Goal: Transaction & Acquisition: Purchase product/service

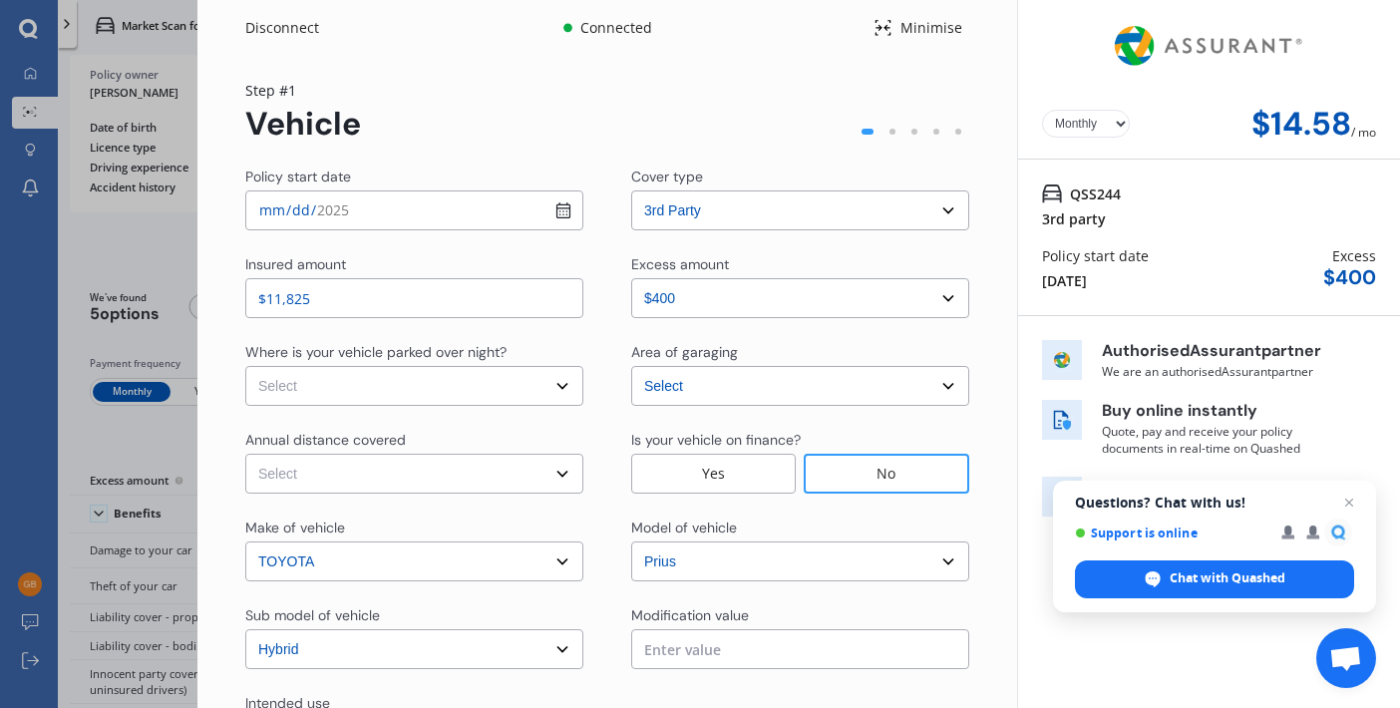
select select "3rd party"
select select "0"
select select "Auckland [GEOGRAPHIC_DATA] / [PERSON_NAME] / [GEOGRAPHIC_DATA]"
select select "TOYOTA"
select select "PRIUS"
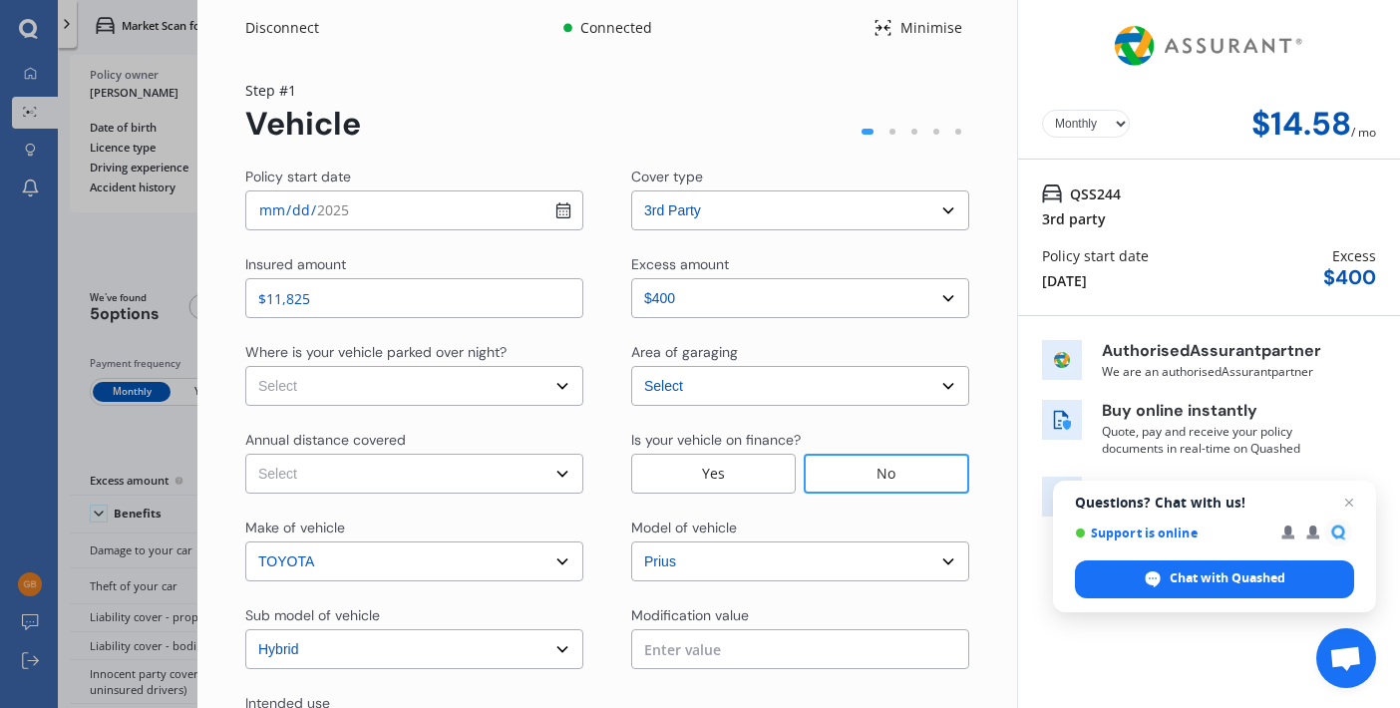
select select "HYBRID"
select select "Monthly"
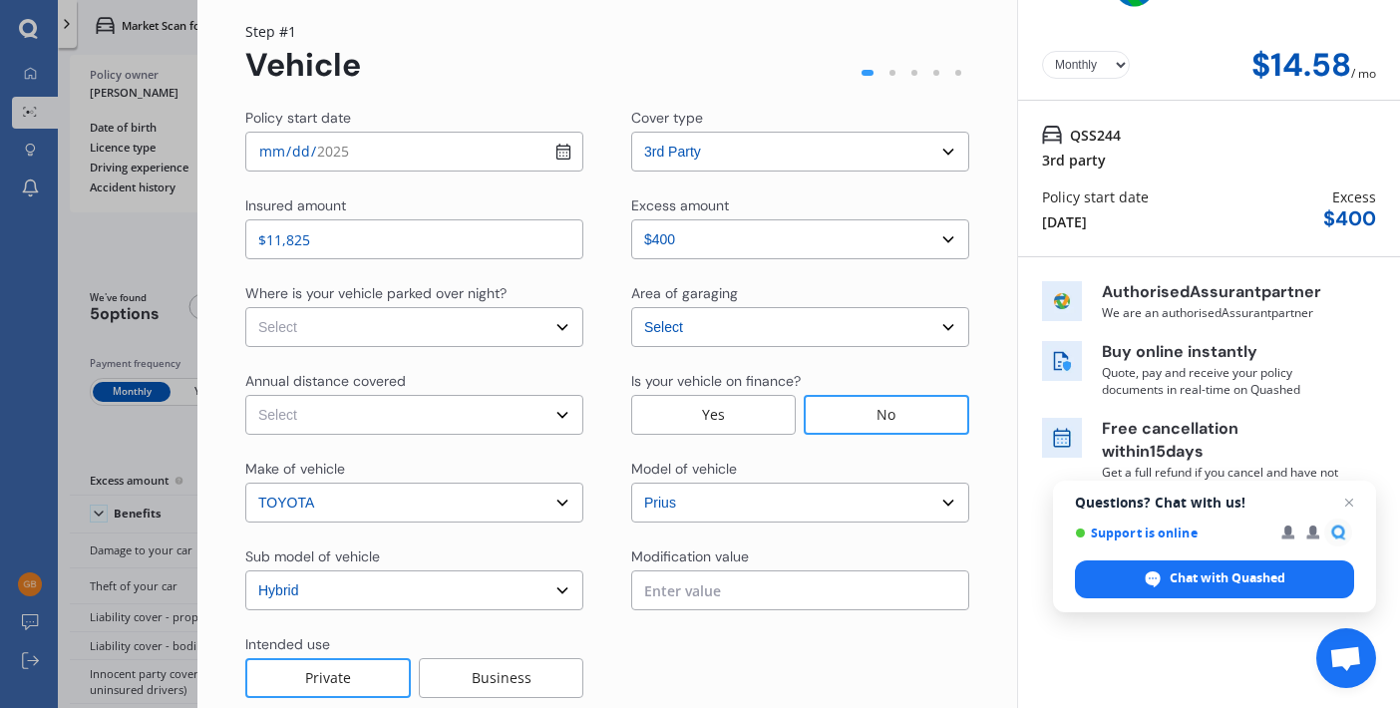
scroll to position [66, 0]
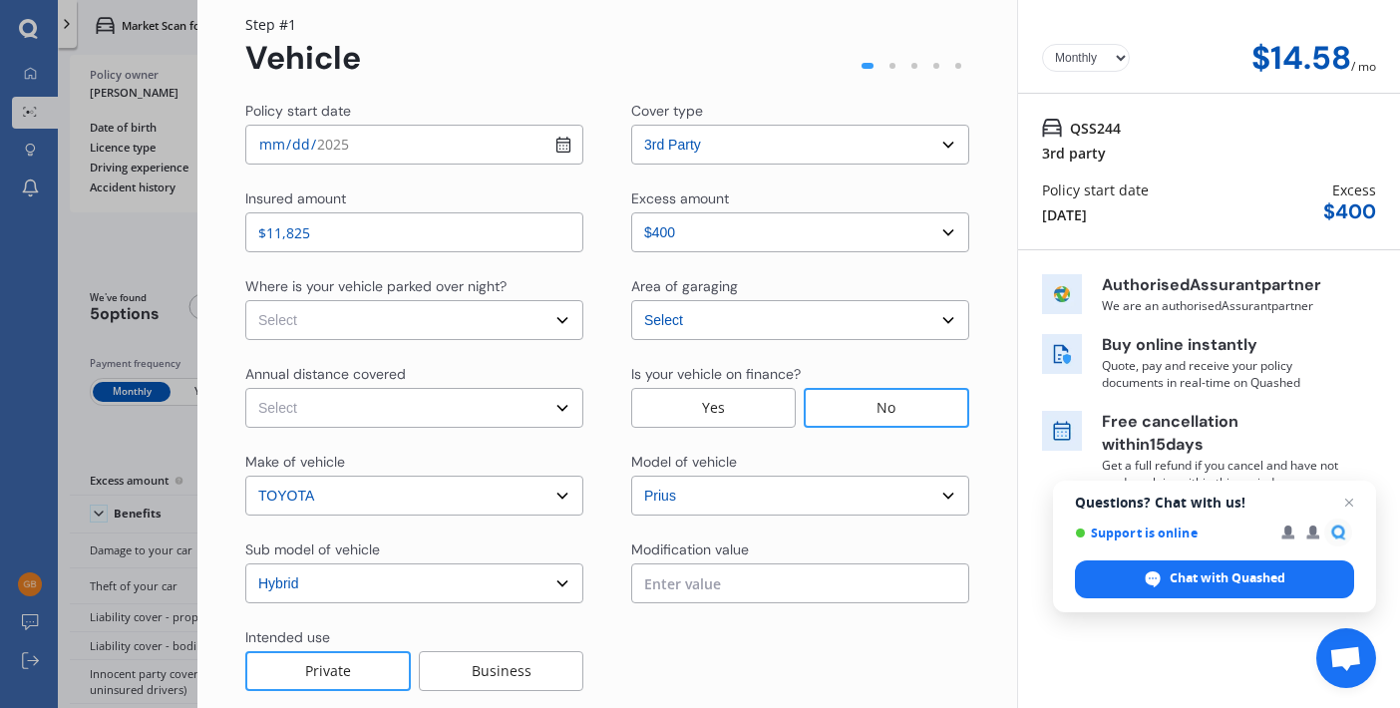
click at [733, 428] on div "Yes" at bounding box center [713, 408] width 165 height 40
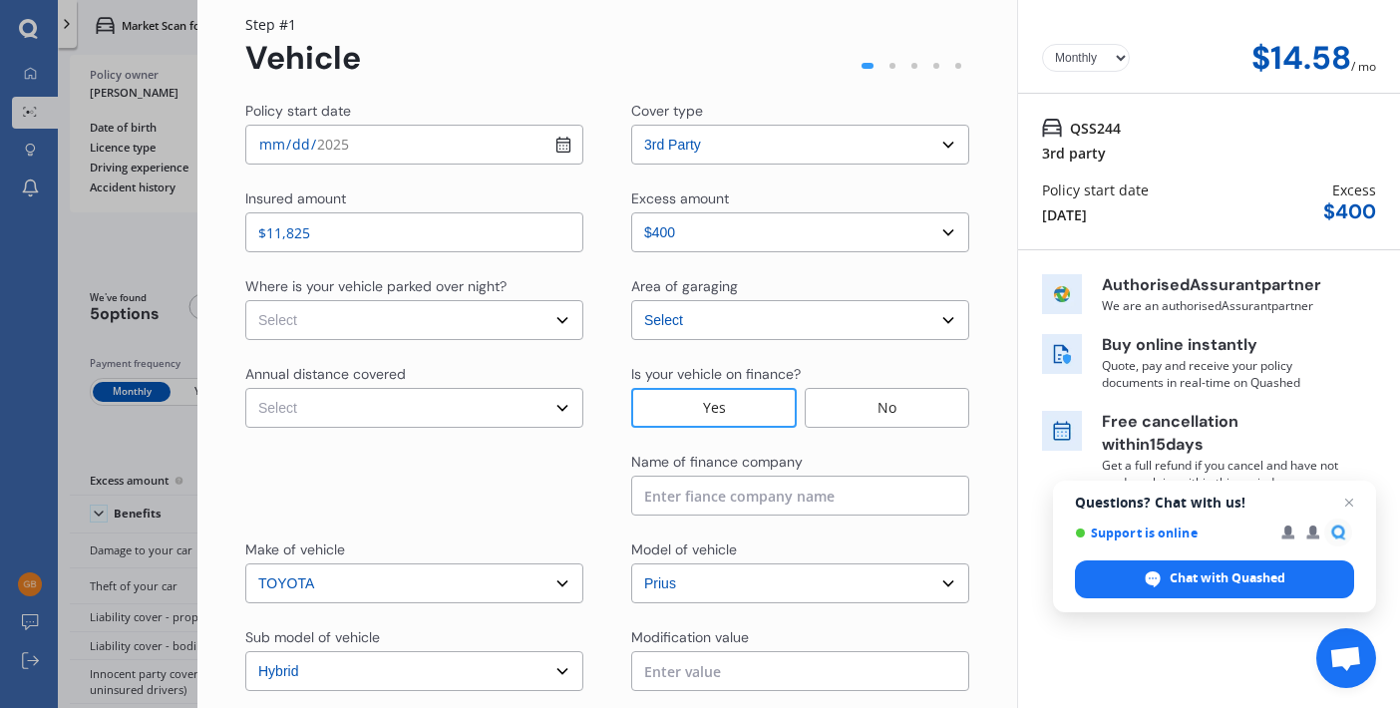
click at [551, 300] on select "Select In a garage On own property On street or road" at bounding box center [414, 320] width 338 height 40
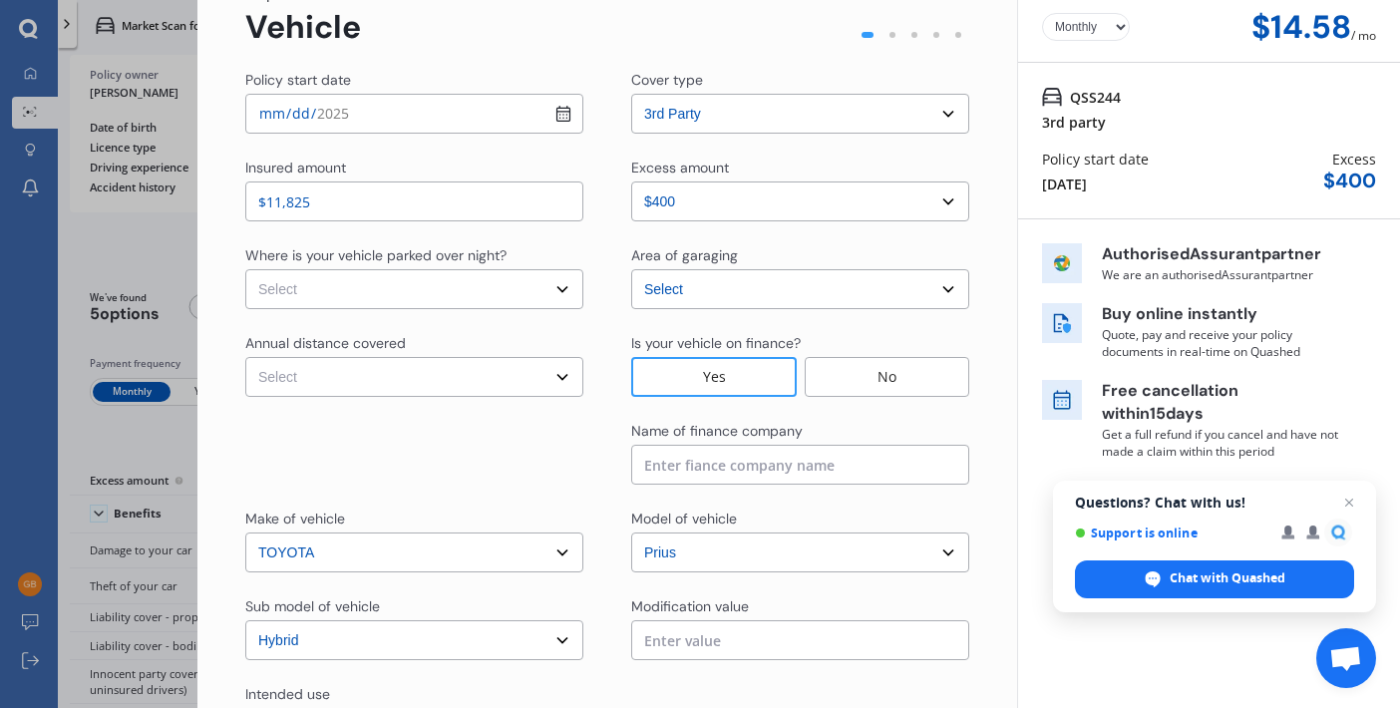
click at [556, 285] on select "Select In a garage On own property On street or road" at bounding box center [414, 289] width 338 height 40
click at [554, 288] on select "Select In a garage On own property On street or road" at bounding box center [414, 289] width 338 height 40
select select "On own property"
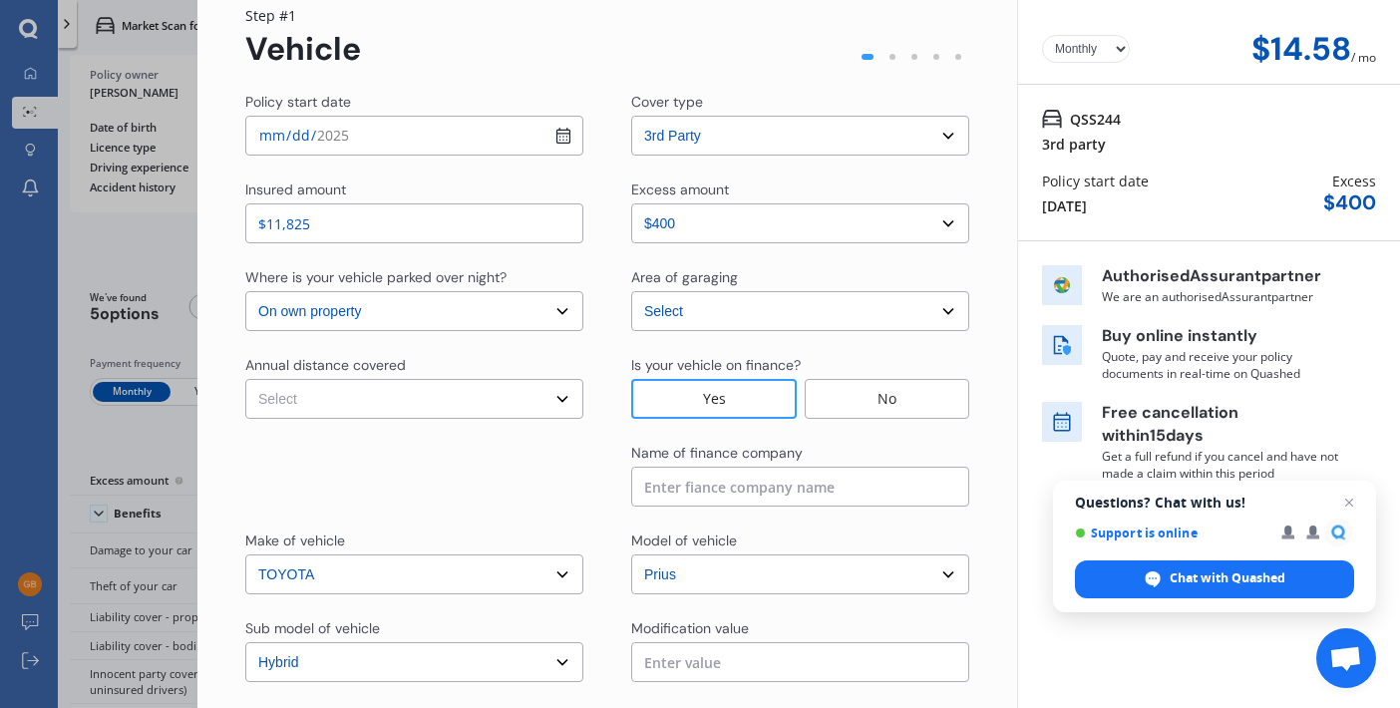
scroll to position [71, 0]
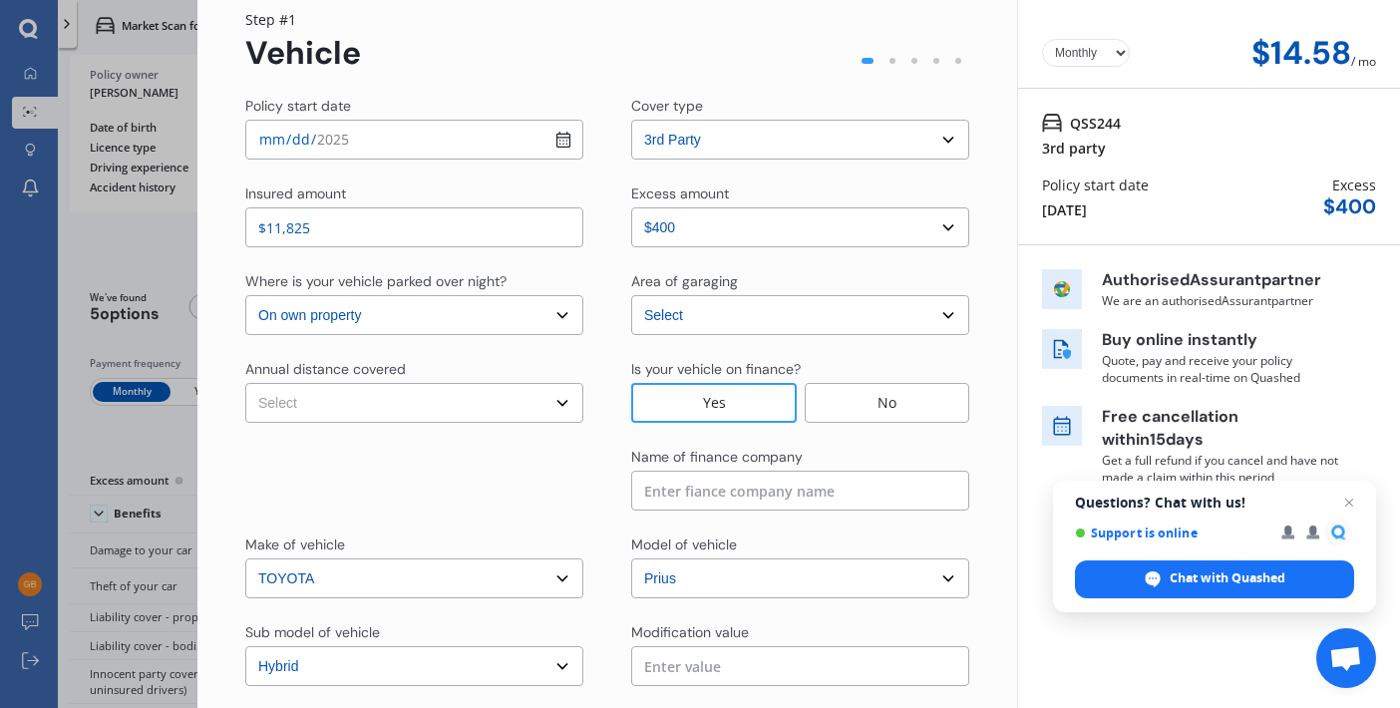
click at [554, 399] on select "Select Low (less than 15,000km per year) Average (15,000-30,000km per year) Hig…" at bounding box center [414, 403] width 338 height 40
select select "15000"
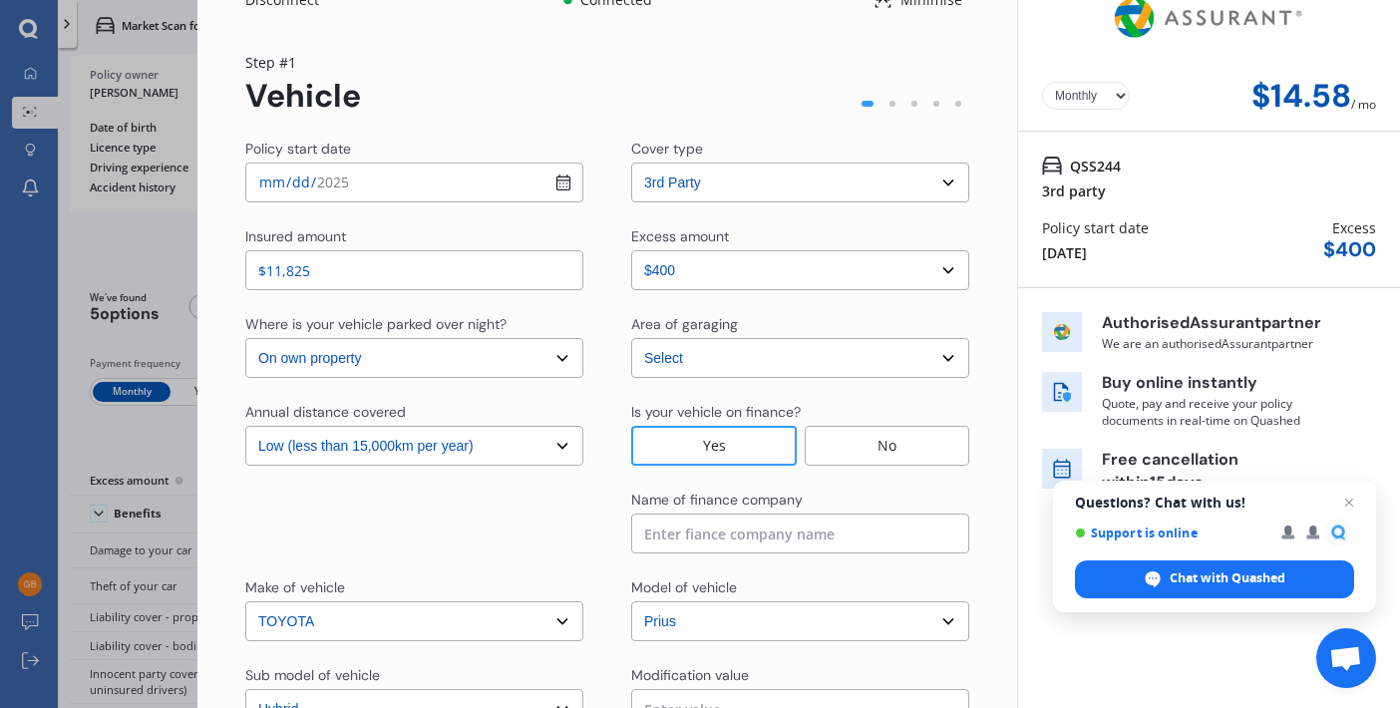
scroll to position [40, 0]
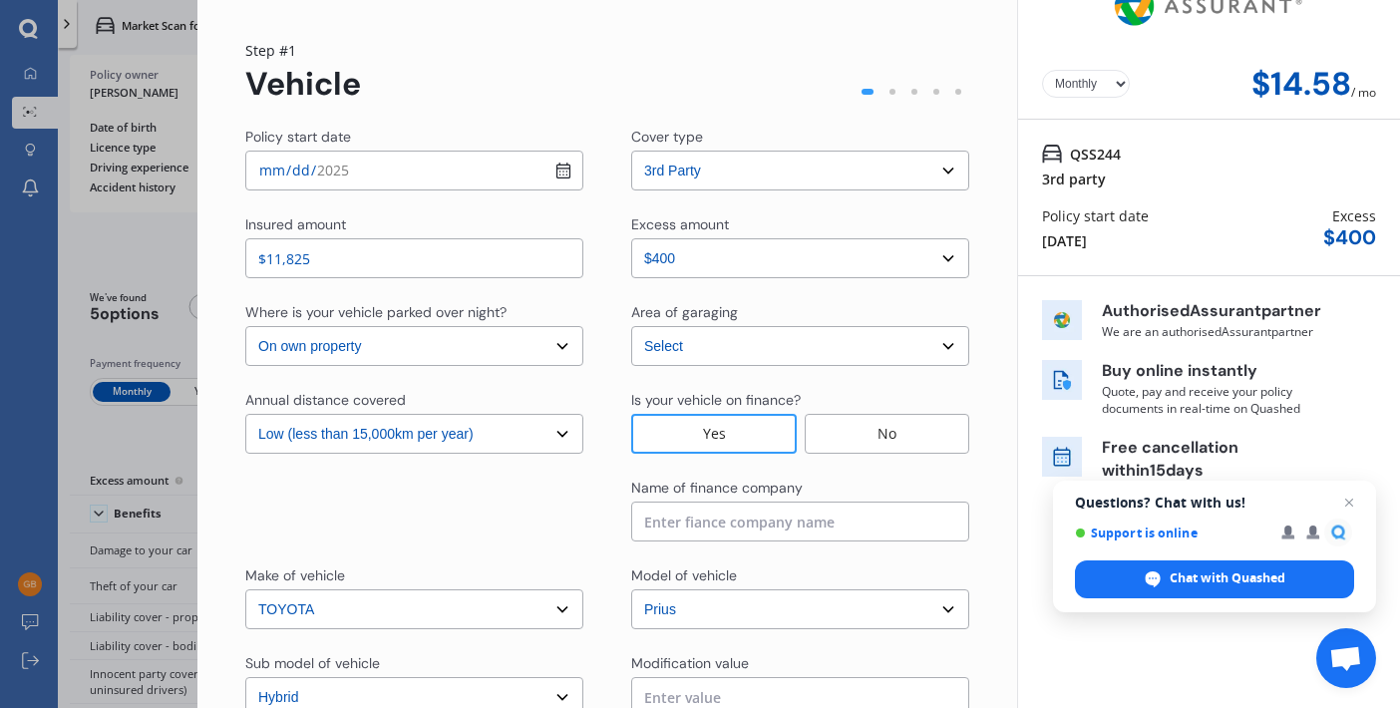
click at [940, 257] on select "Select excess amount $400" at bounding box center [800, 258] width 338 height 40
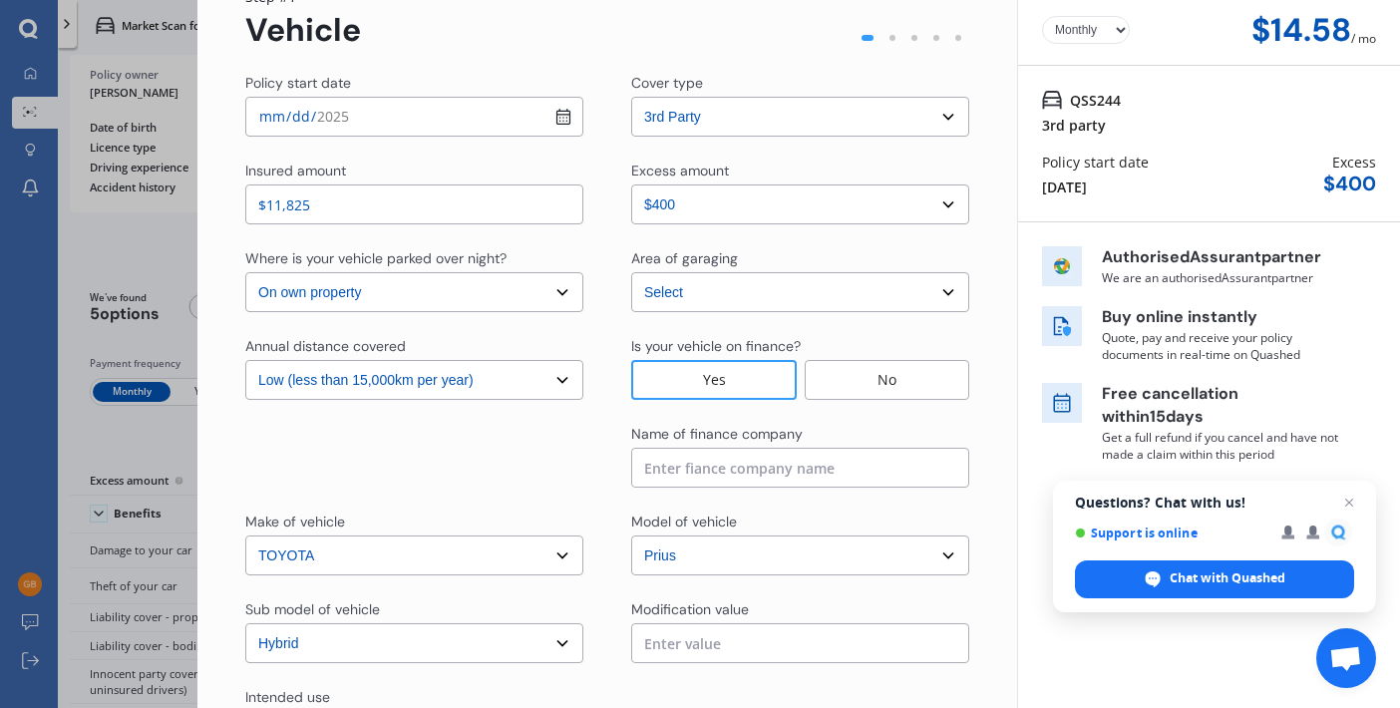
scroll to position [108, 0]
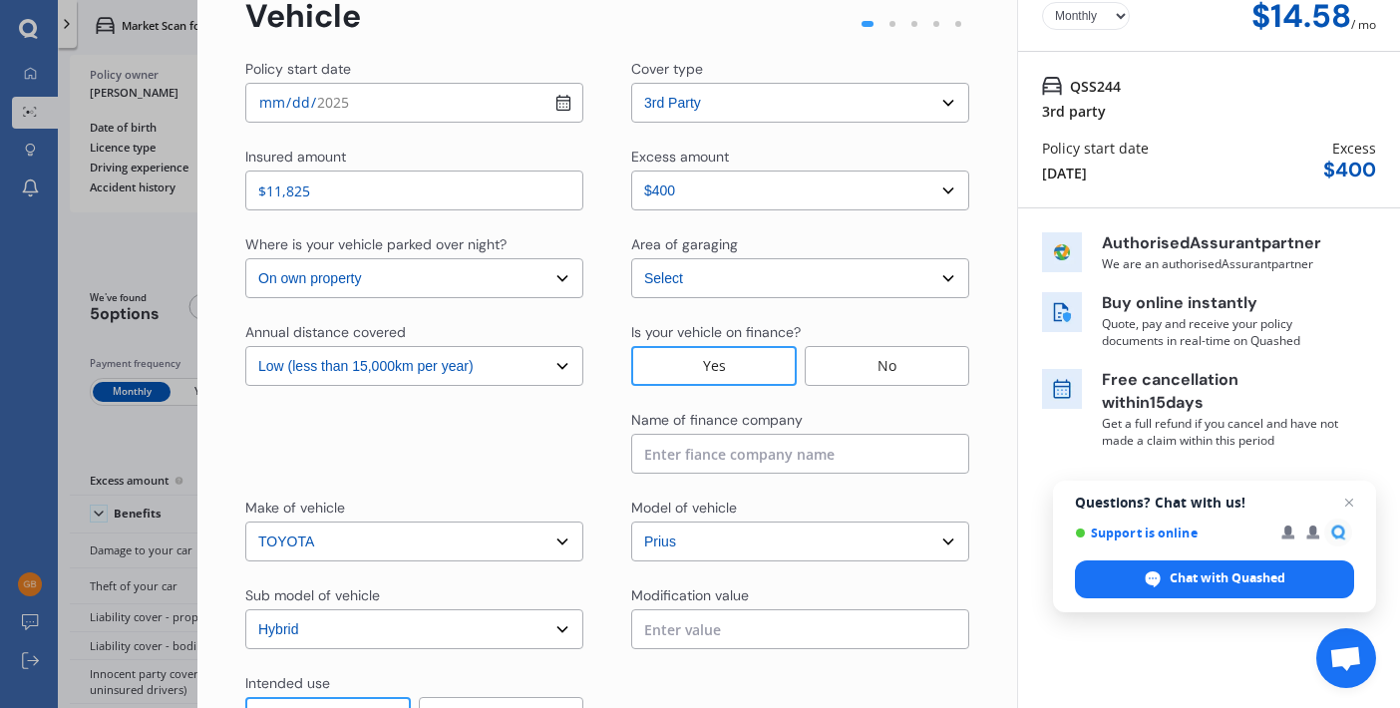
click at [879, 364] on div "No" at bounding box center [887, 366] width 165 height 40
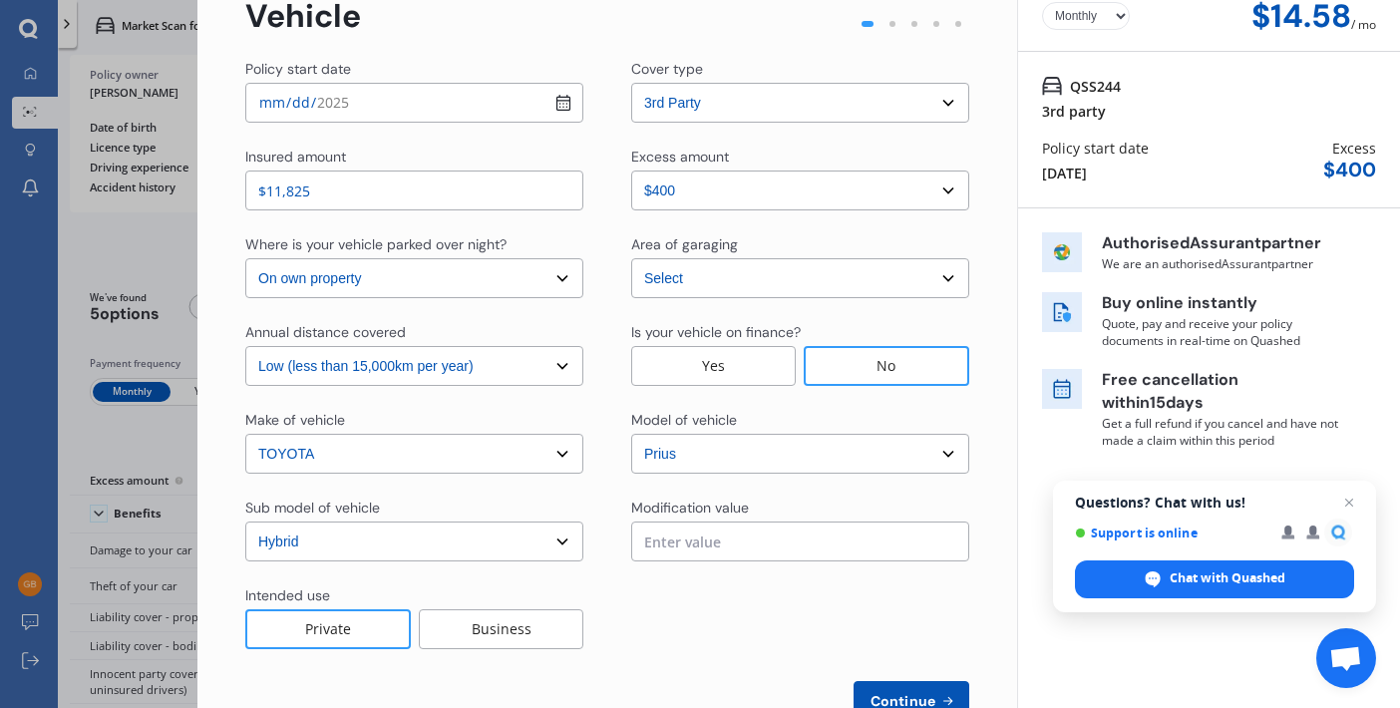
click at [879, 346] on div "Is your vehicle on finance?" at bounding box center [800, 334] width 338 height 24
click at [871, 346] on div "Is your vehicle on finance?" at bounding box center [800, 334] width 338 height 24
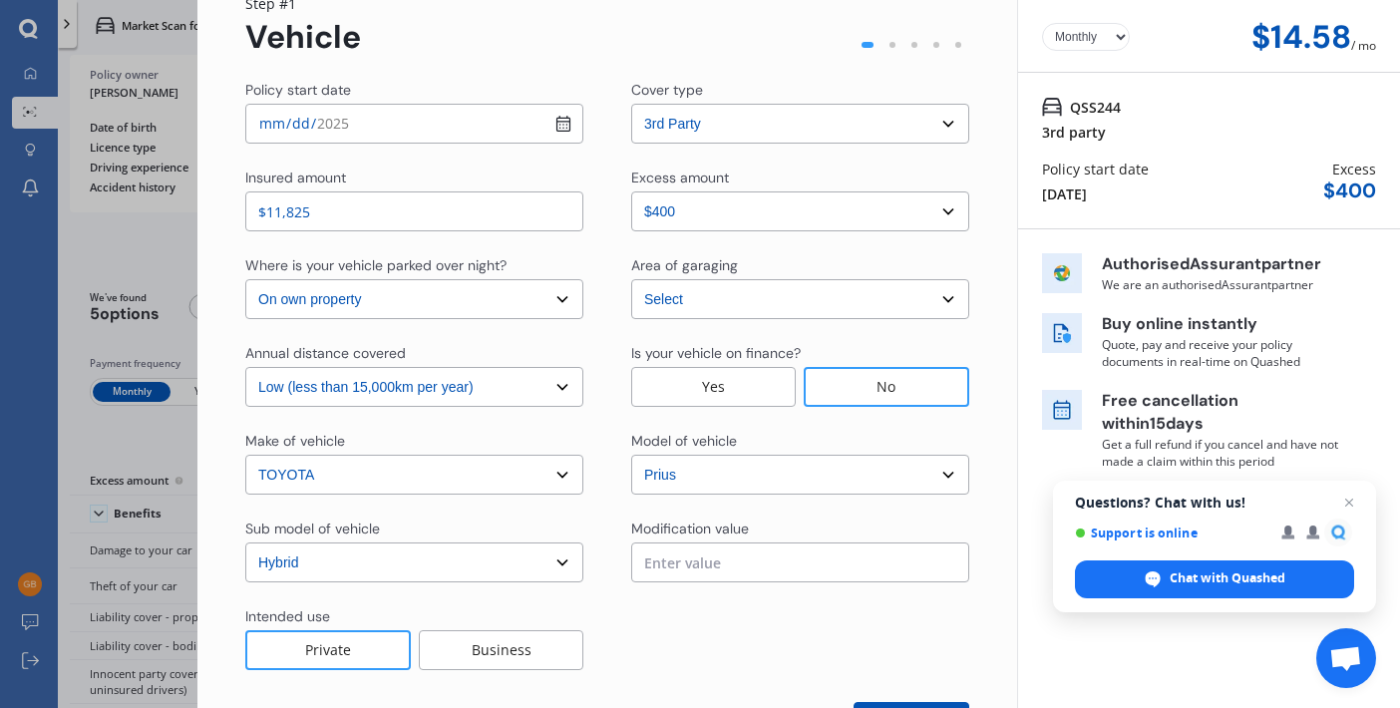
click at [871, 364] on div "Is your vehicle on finance?" at bounding box center [800, 355] width 338 height 24
click at [862, 398] on div "No" at bounding box center [887, 387] width 166 height 40
click at [880, 379] on div "No" at bounding box center [887, 387] width 166 height 40
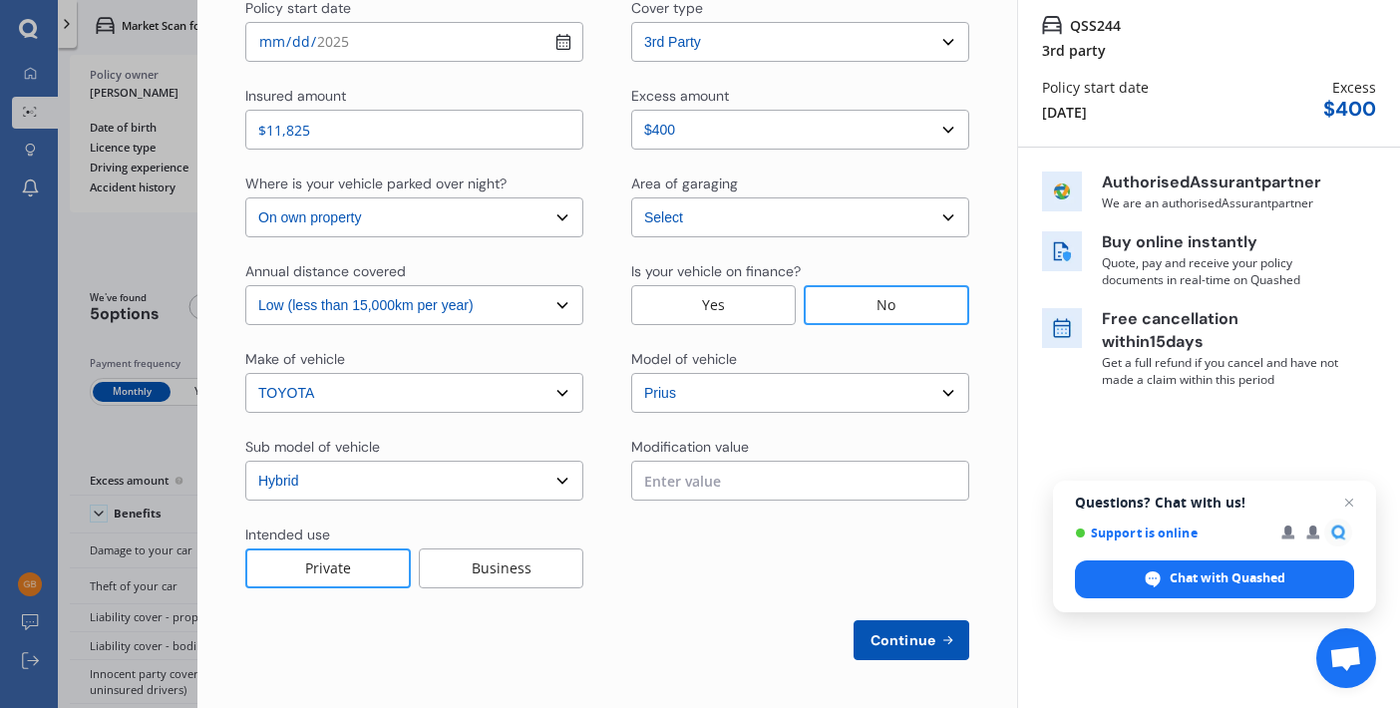
scroll to position [169, 0]
click at [900, 636] on span "Continue" at bounding box center [902, 640] width 73 height 16
select select "Mr"
select select "12"
select select "11"
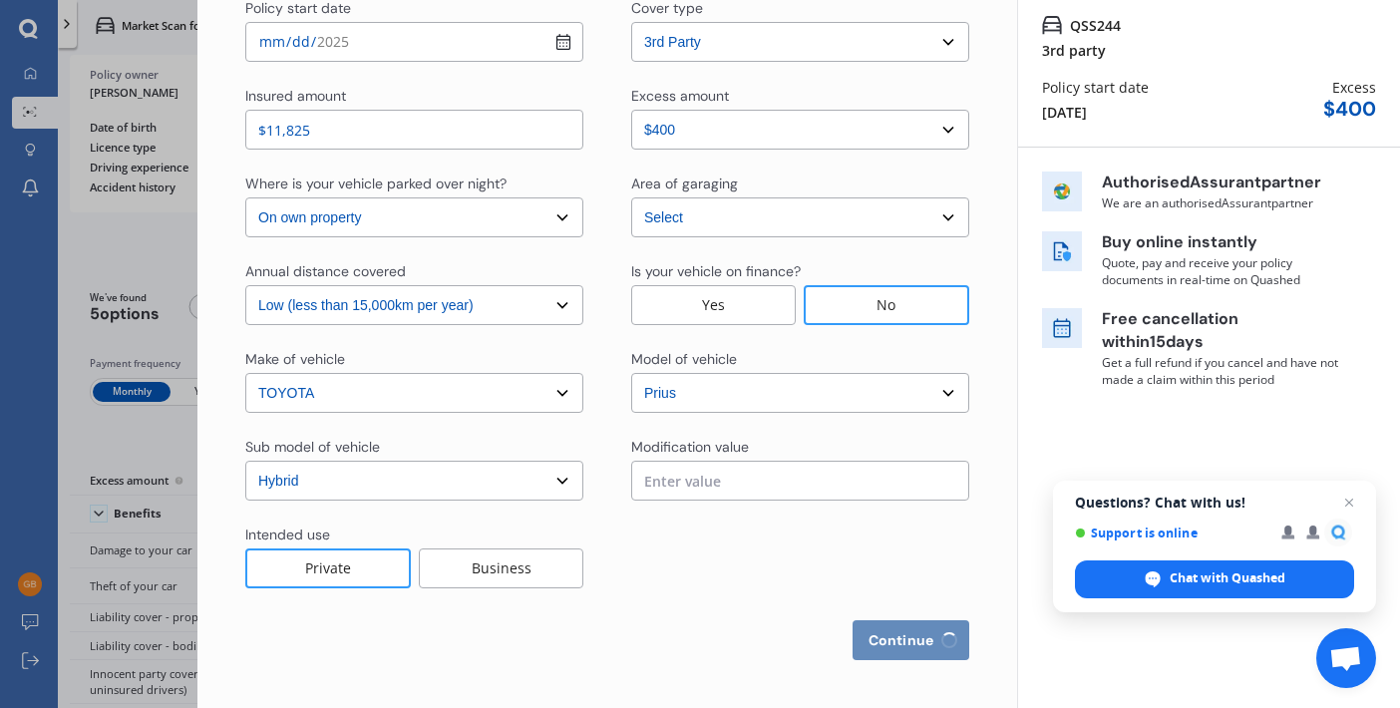
select select "1962"
select select "full"
select select "more than 4 years"
select select "[GEOGRAPHIC_DATA]"
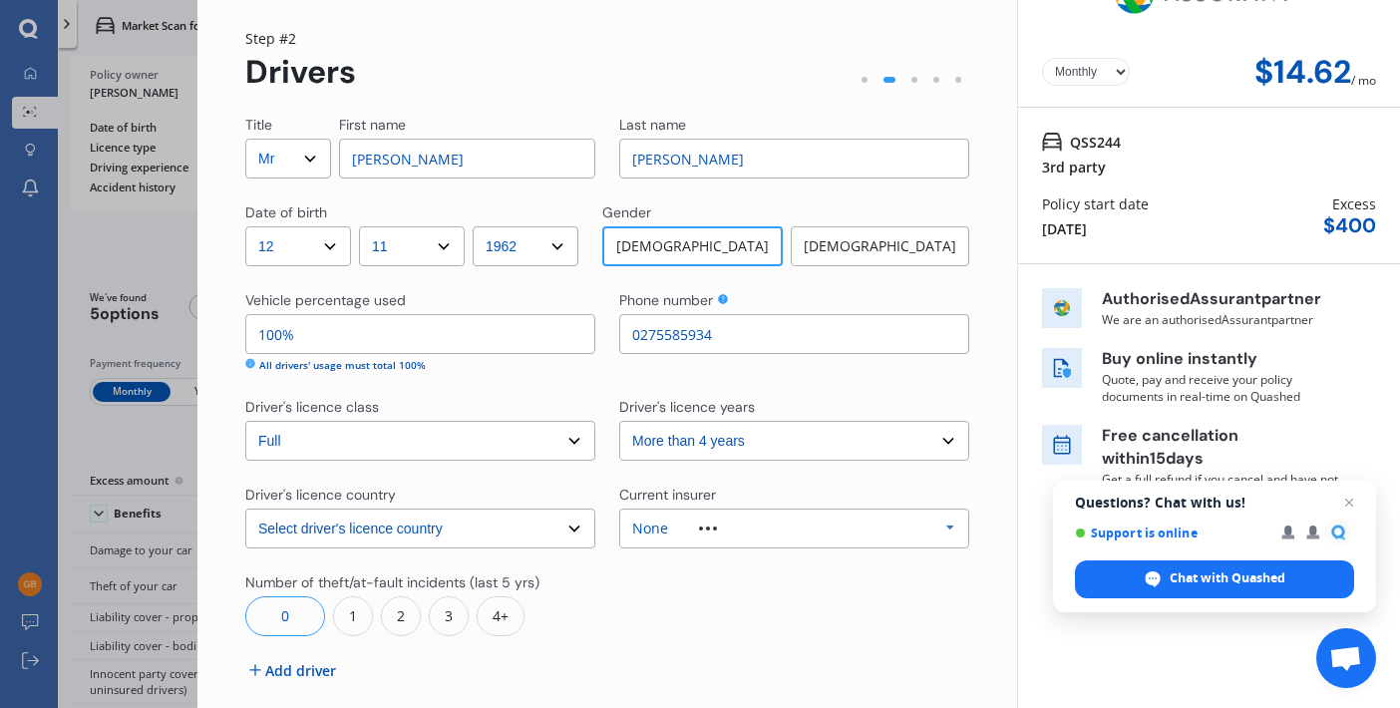
scroll to position [145, 0]
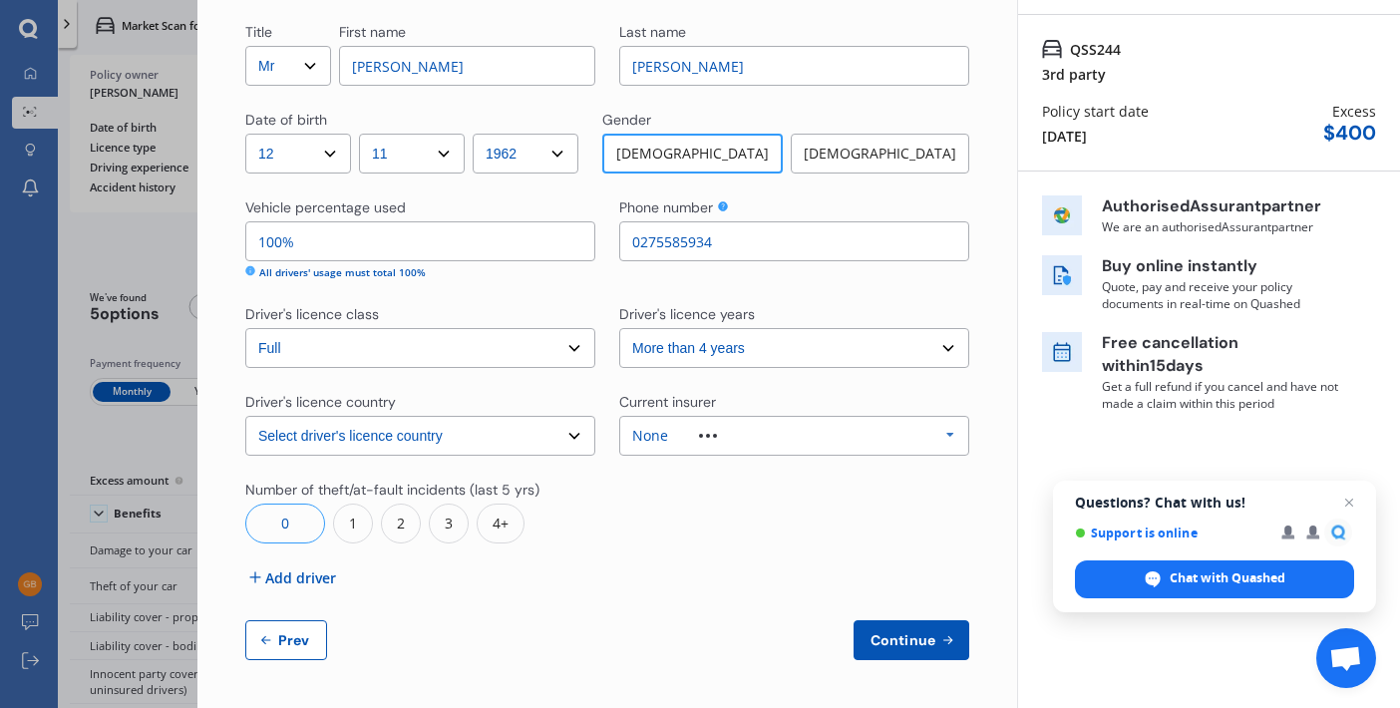
type input "0275585934"
click at [895, 632] on span "Continue" at bounding box center [902, 640] width 73 height 16
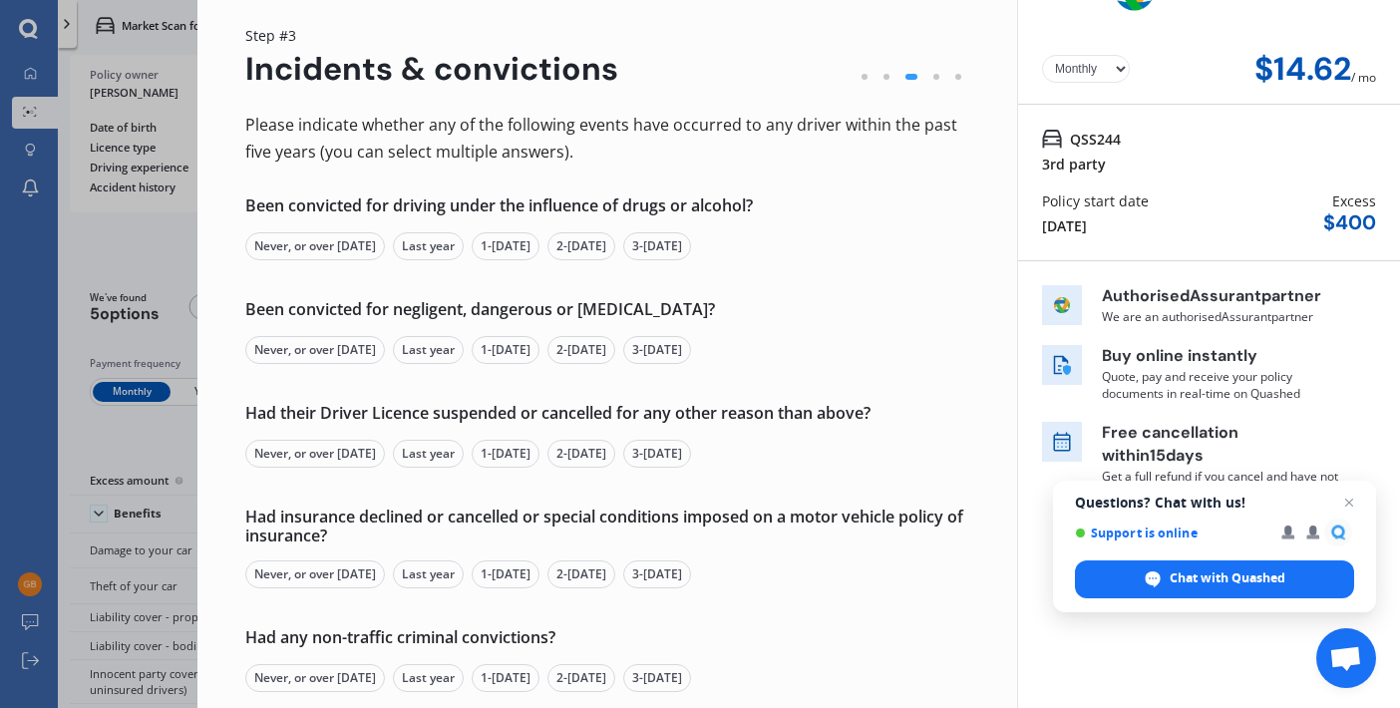
scroll to position [58, 0]
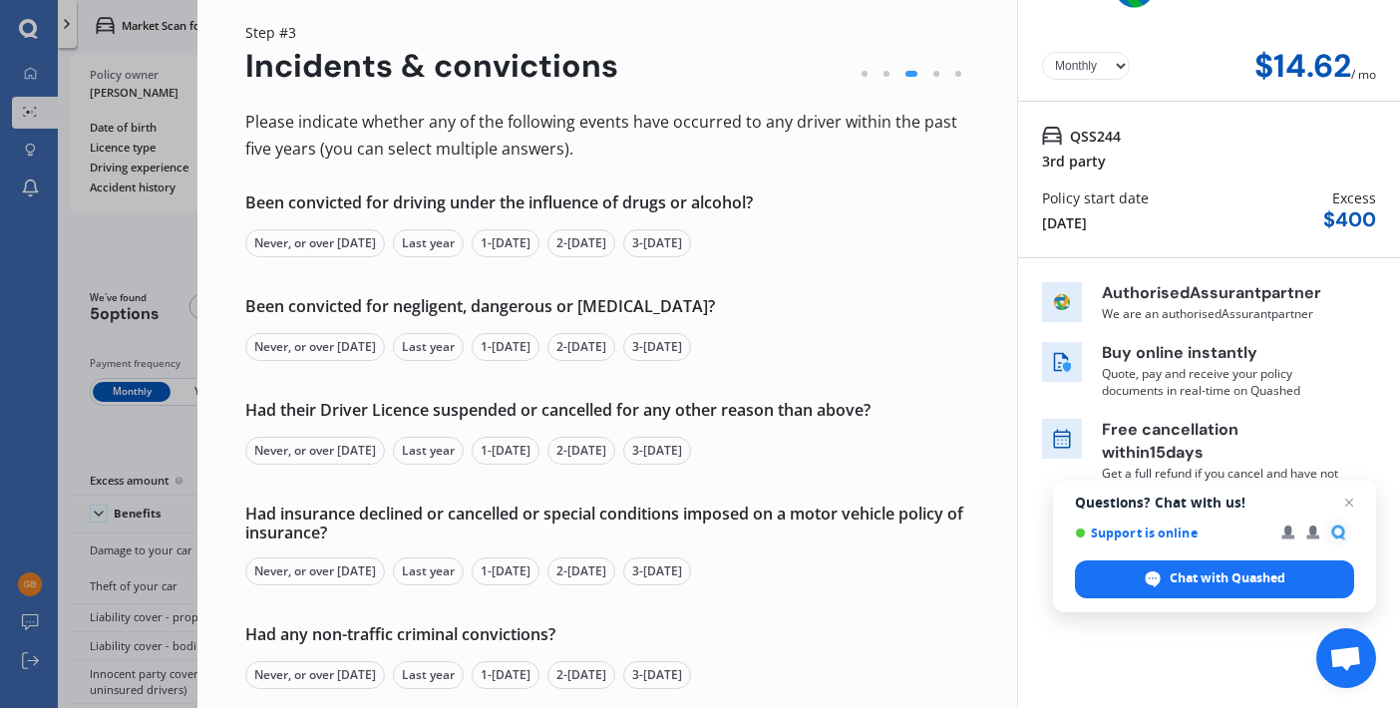
click at [331, 241] on div "Never, or over [DATE]" at bounding box center [315, 243] width 140 height 28
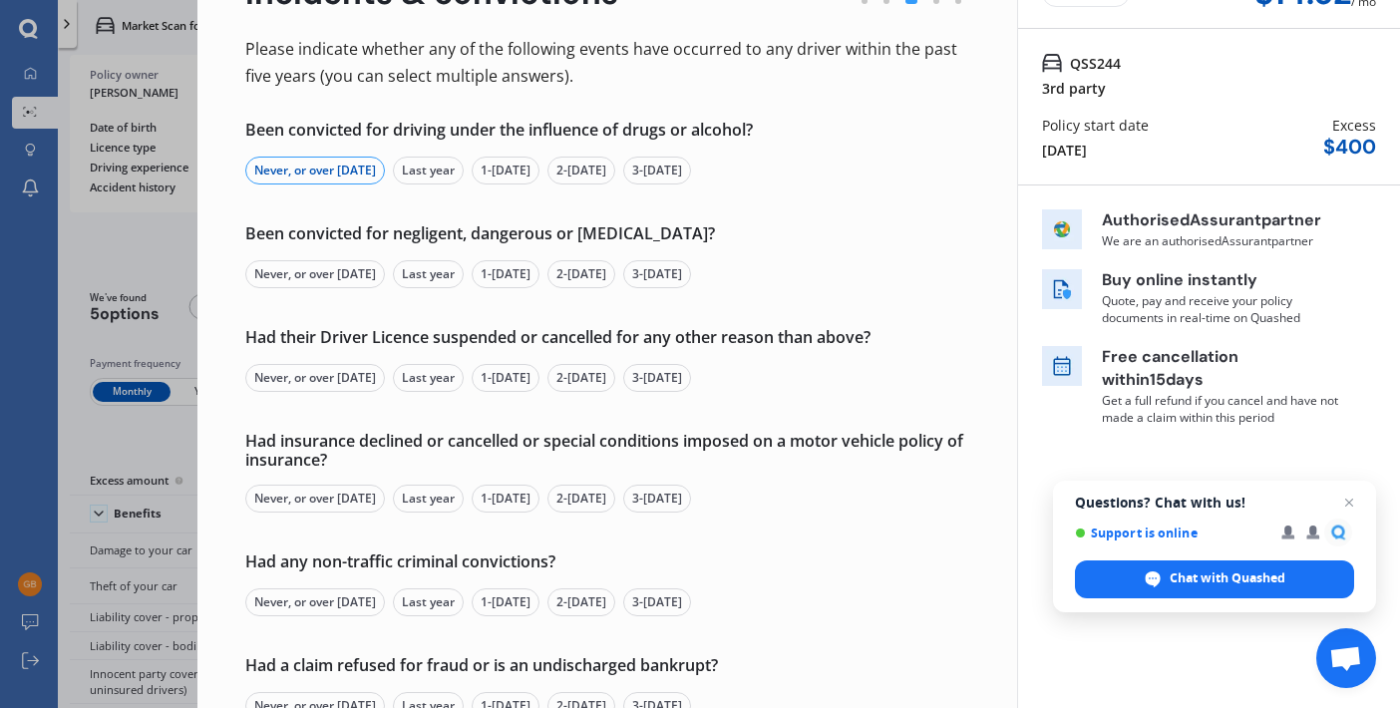
scroll to position [183, 0]
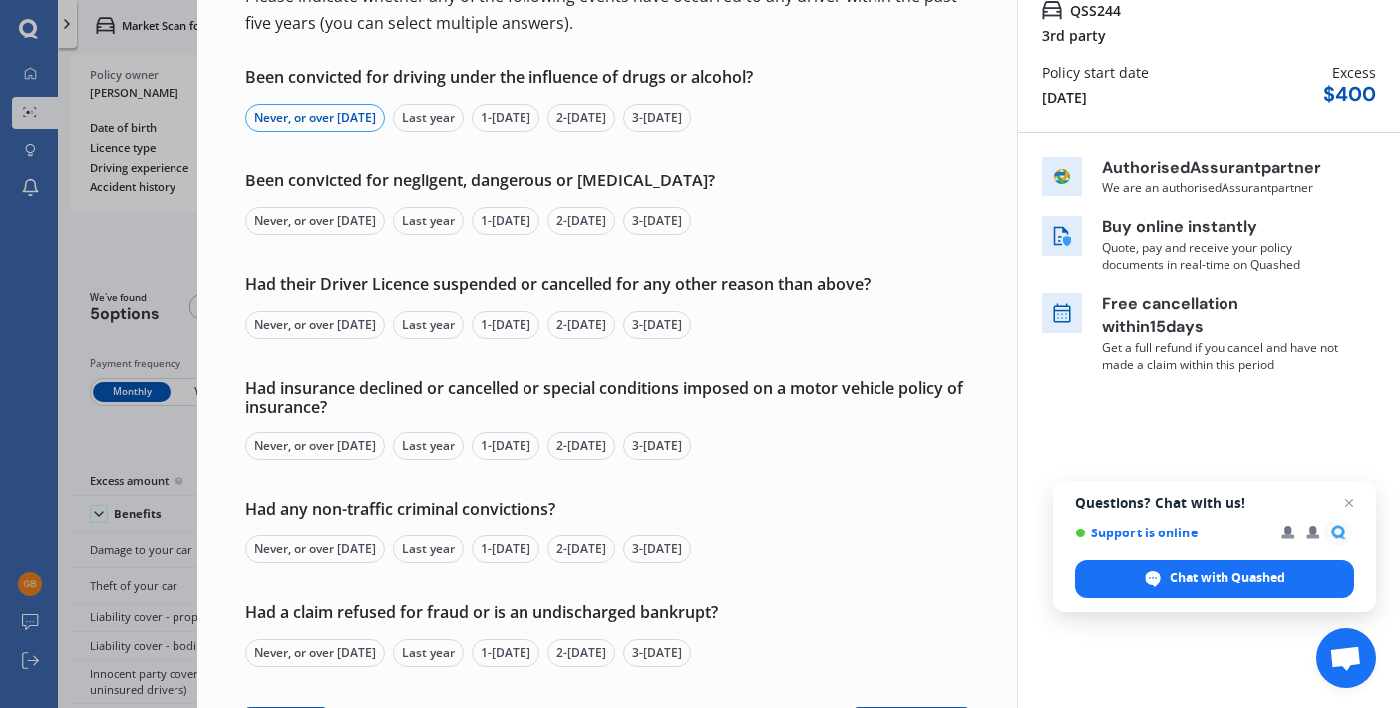
click at [330, 220] on div "Never, or over [DATE]" at bounding box center [315, 221] width 140 height 28
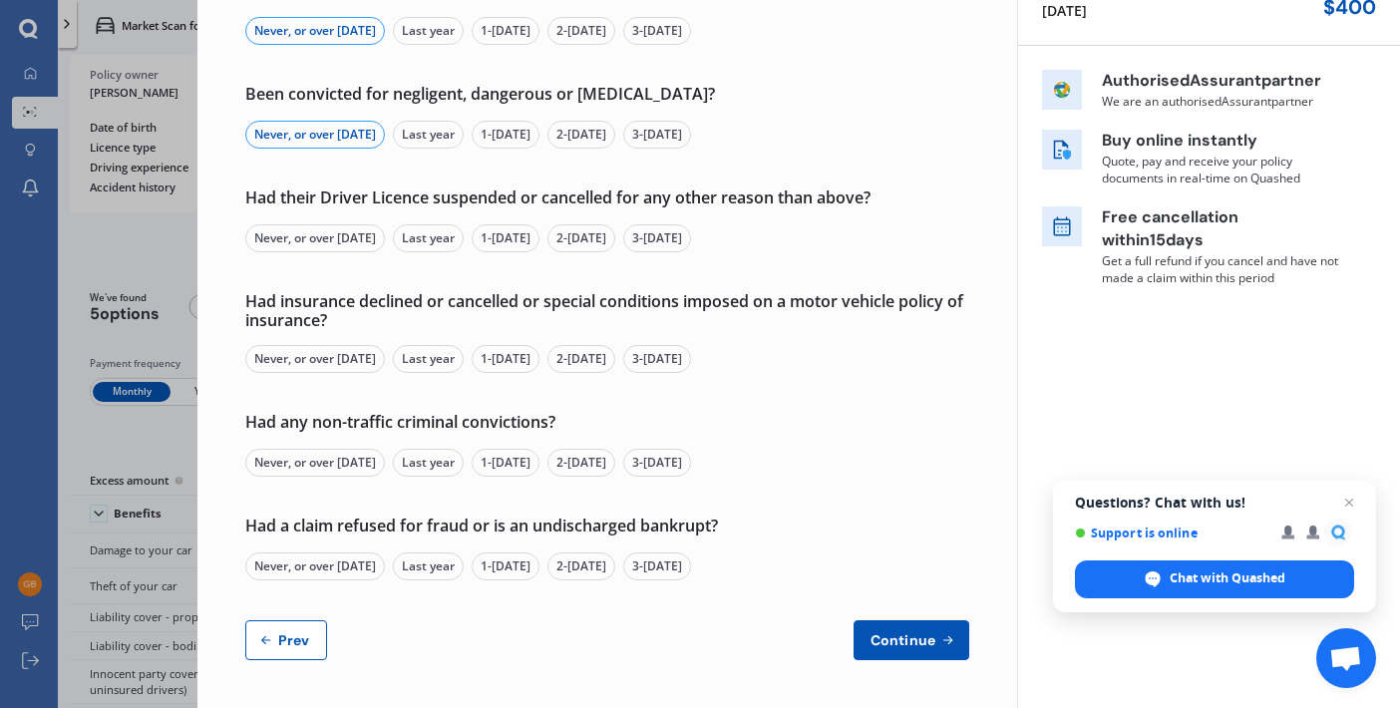
scroll to position [268, 0]
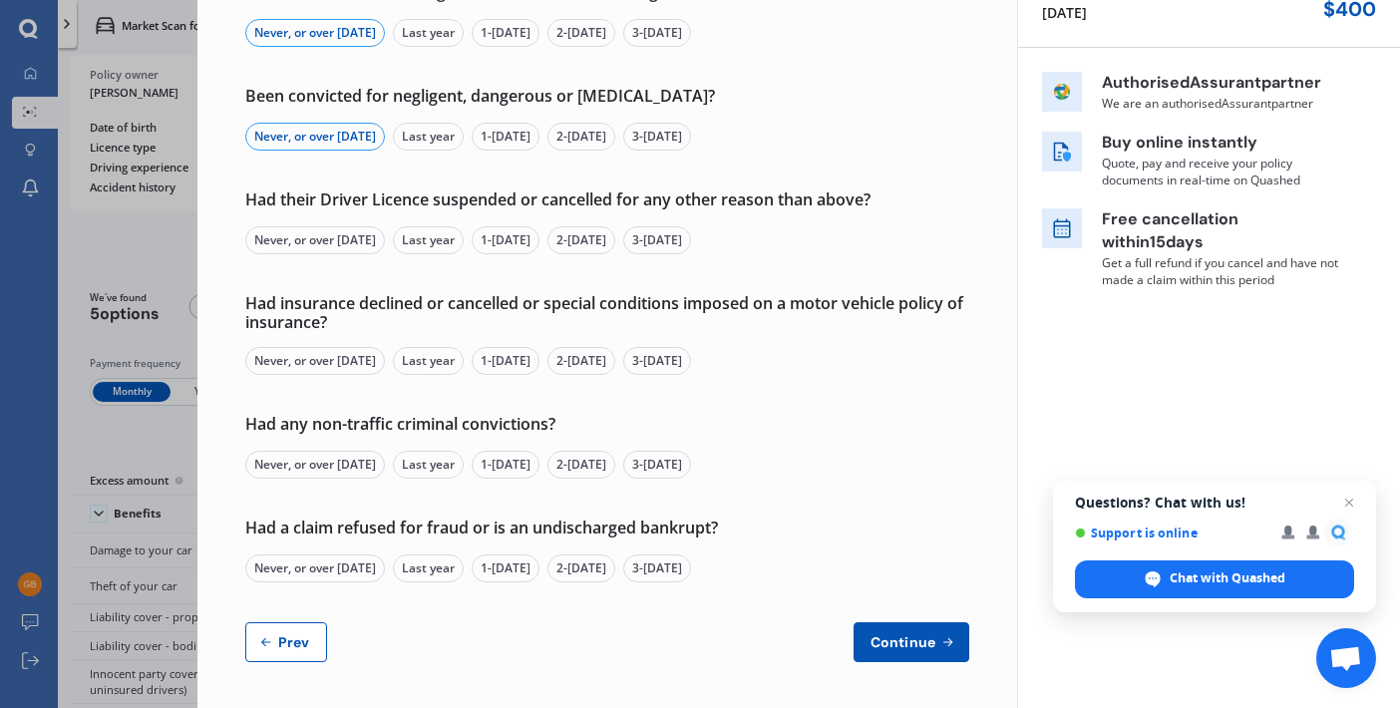
click at [332, 236] on div "Never, or over [DATE]" at bounding box center [315, 240] width 140 height 28
click at [333, 353] on div "Never, or over [DATE]" at bounding box center [315, 361] width 140 height 28
click at [342, 462] on div "Never, or over [DATE]" at bounding box center [315, 465] width 140 height 28
click at [317, 457] on div "Never, or over [DATE]" at bounding box center [315, 465] width 140 height 28
click at [341, 465] on div "Never, or over [DATE]" at bounding box center [315, 465] width 140 height 28
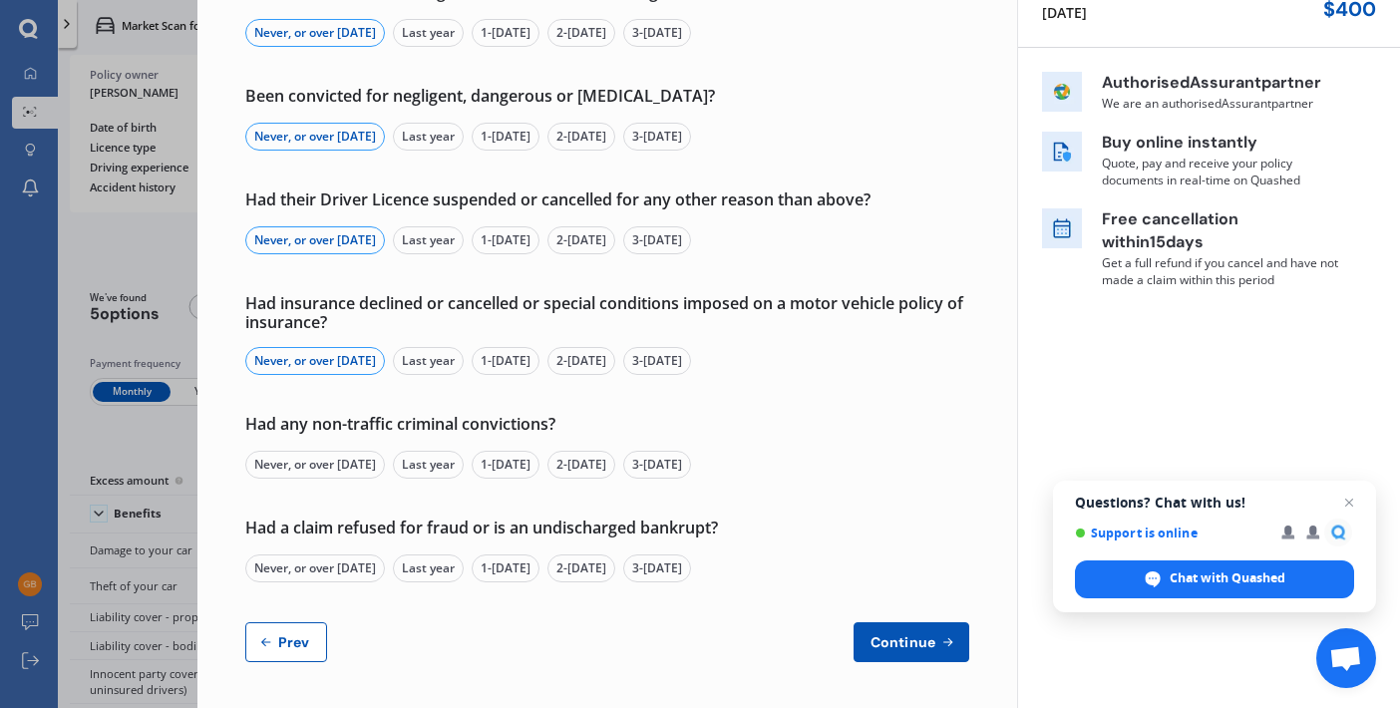
click at [341, 465] on div "Never, or over [DATE]" at bounding box center [315, 465] width 140 height 28
click at [336, 563] on div "Never, or over [DATE]" at bounding box center [315, 568] width 140 height 28
click at [887, 640] on span "Continue" at bounding box center [902, 642] width 73 height 16
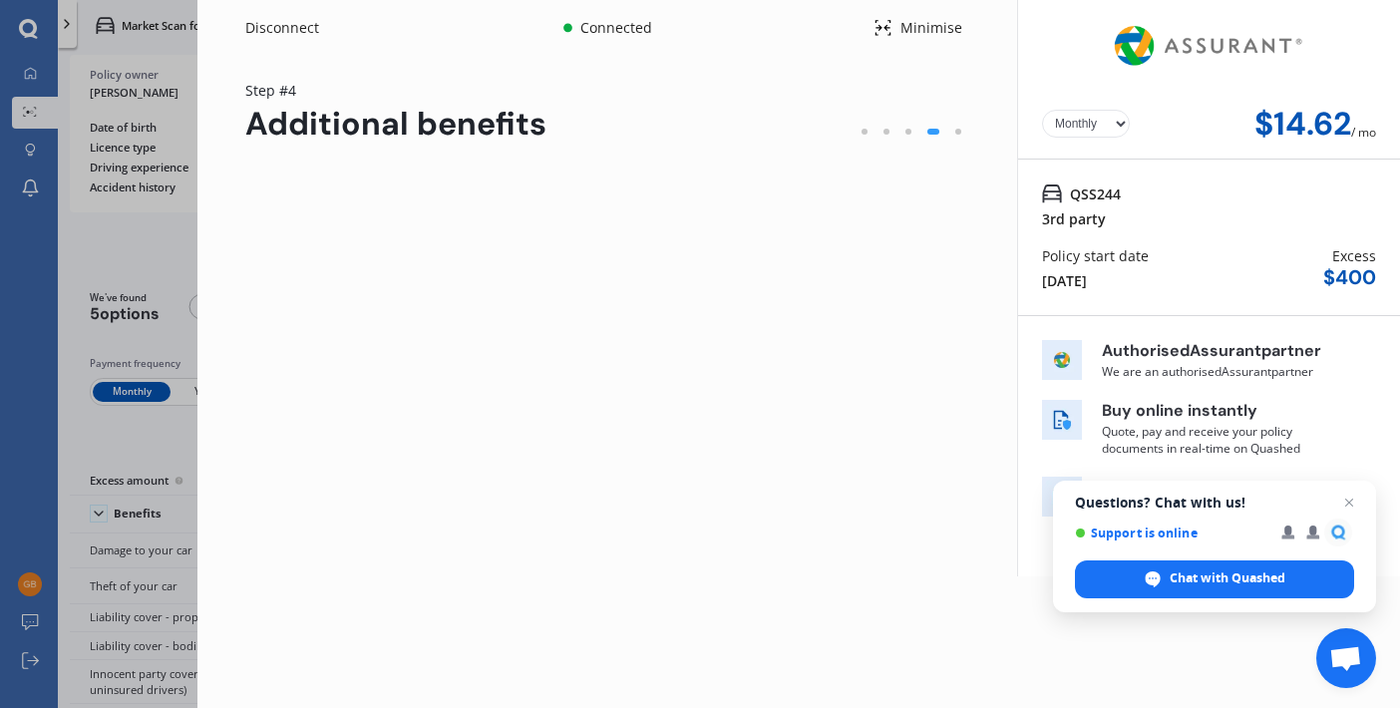
scroll to position [0, 0]
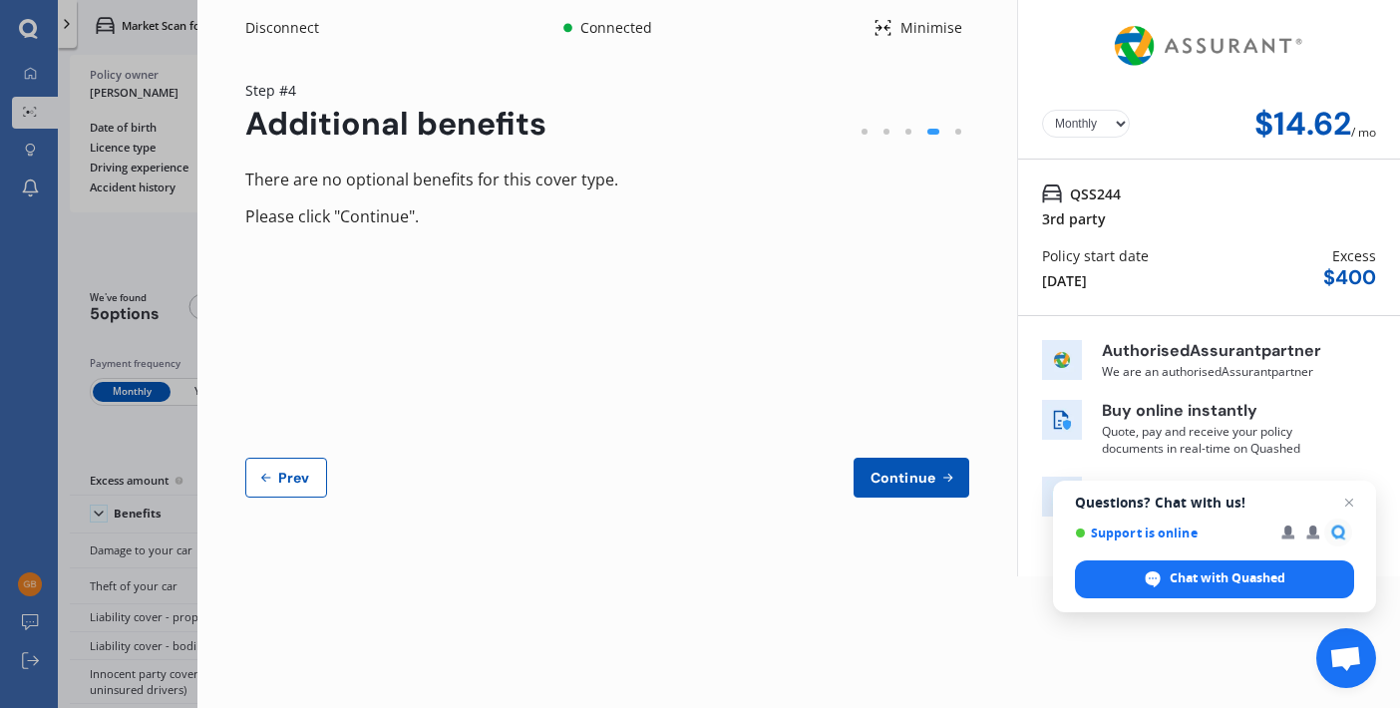
click at [911, 471] on span "Continue" at bounding box center [902, 478] width 73 height 16
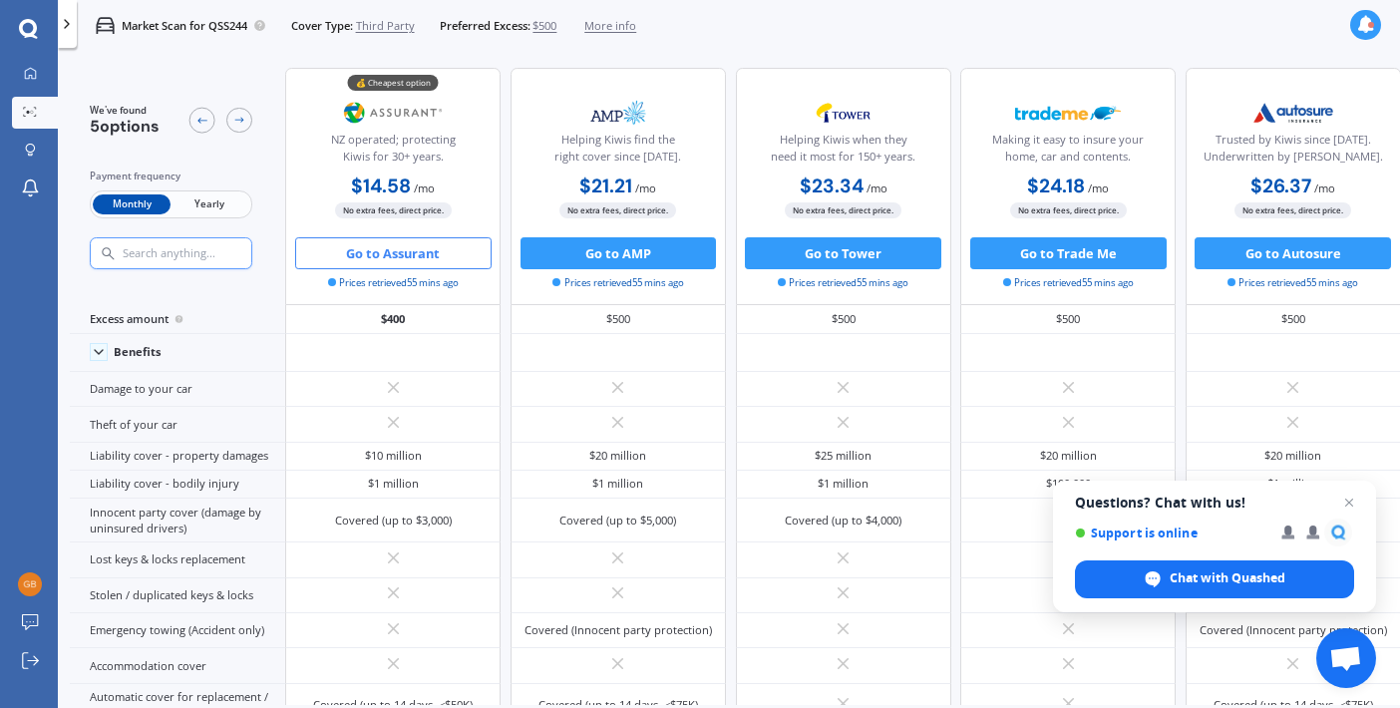
click at [402, 248] on button "Go to Assurant" at bounding box center [393, 253] width 196 height 32
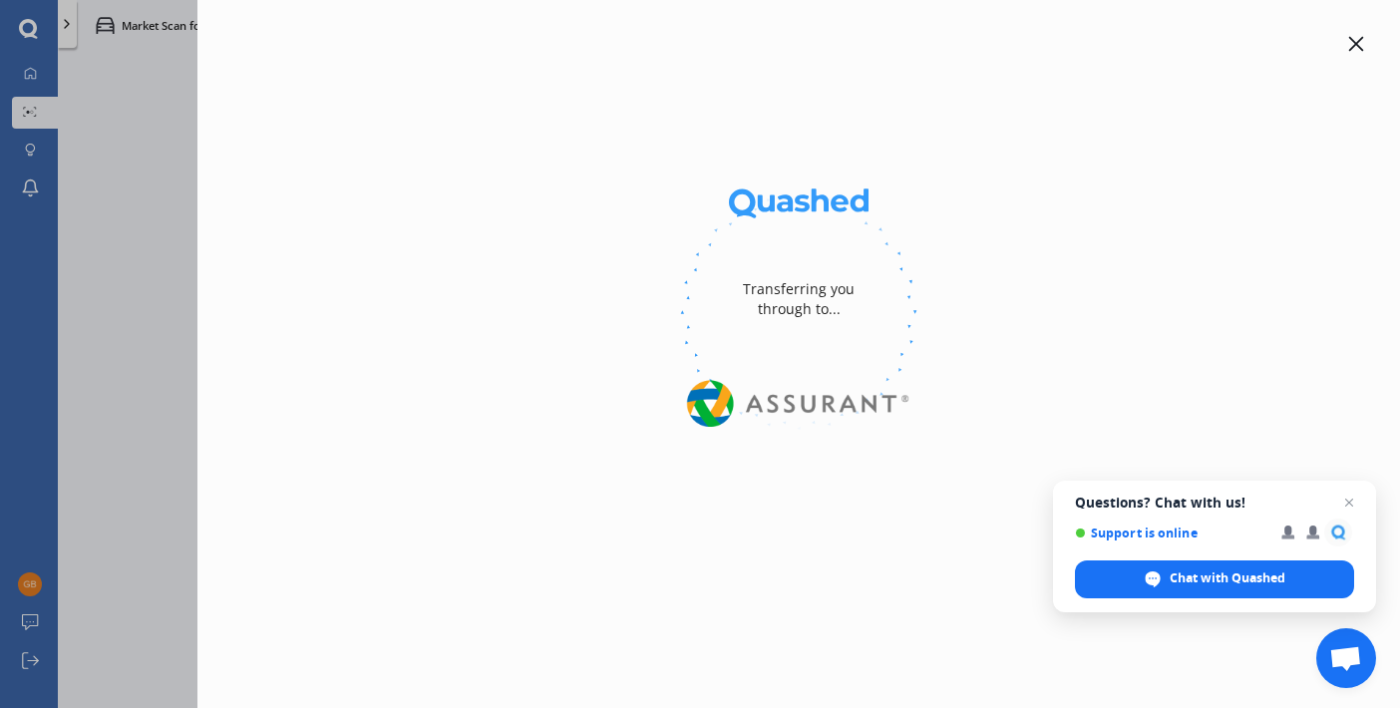
select select "Monthly"
